Goal: Navigation & Orientation: Go to known website

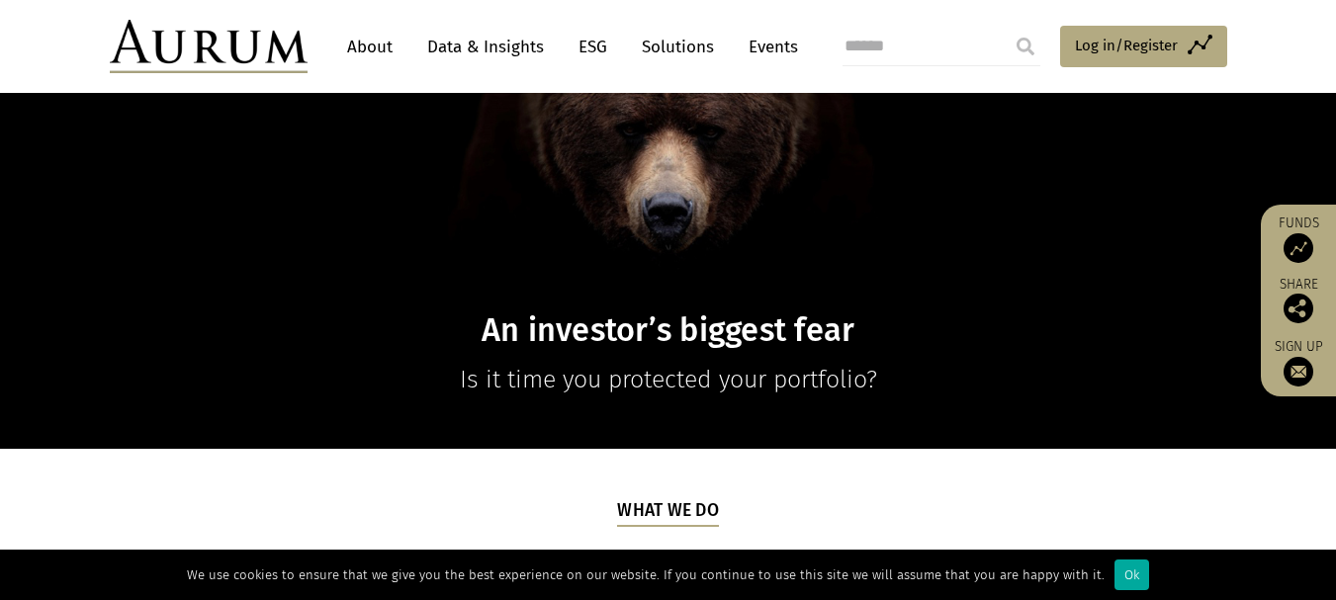
scroll to position [229, 0]
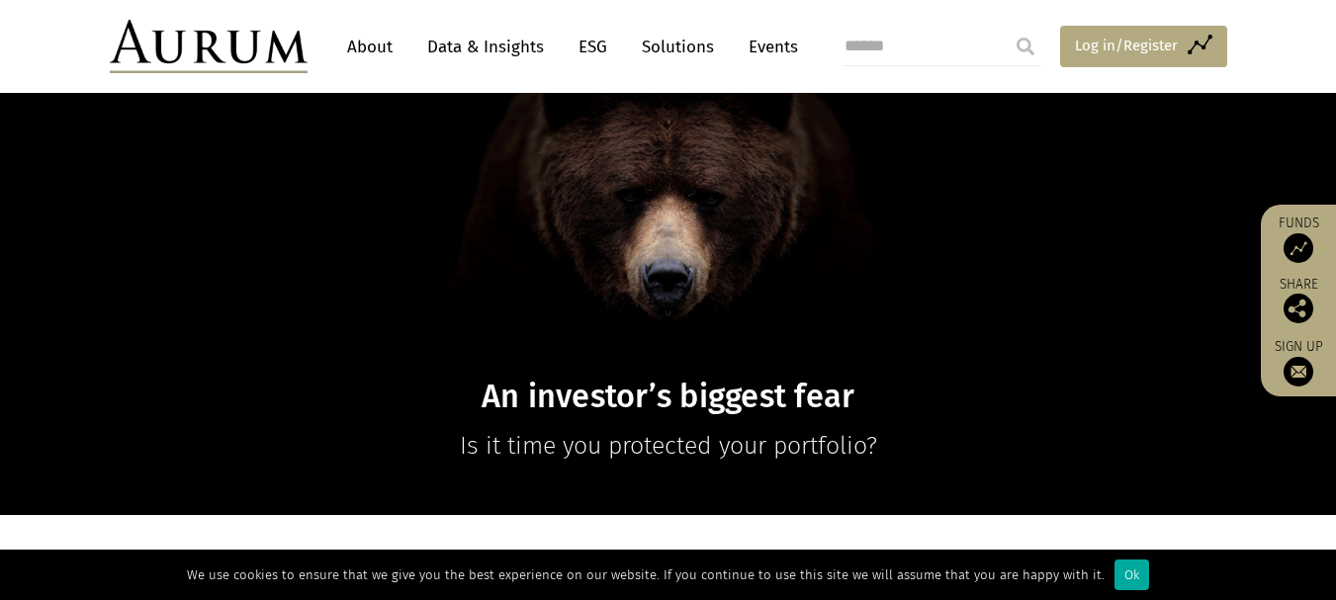
click at [1141, 39] on span "Log in/Register" at bounding box center [1126, 46] width 103 height 24
